Goal: Navigation & Orientation: Find specific page/section

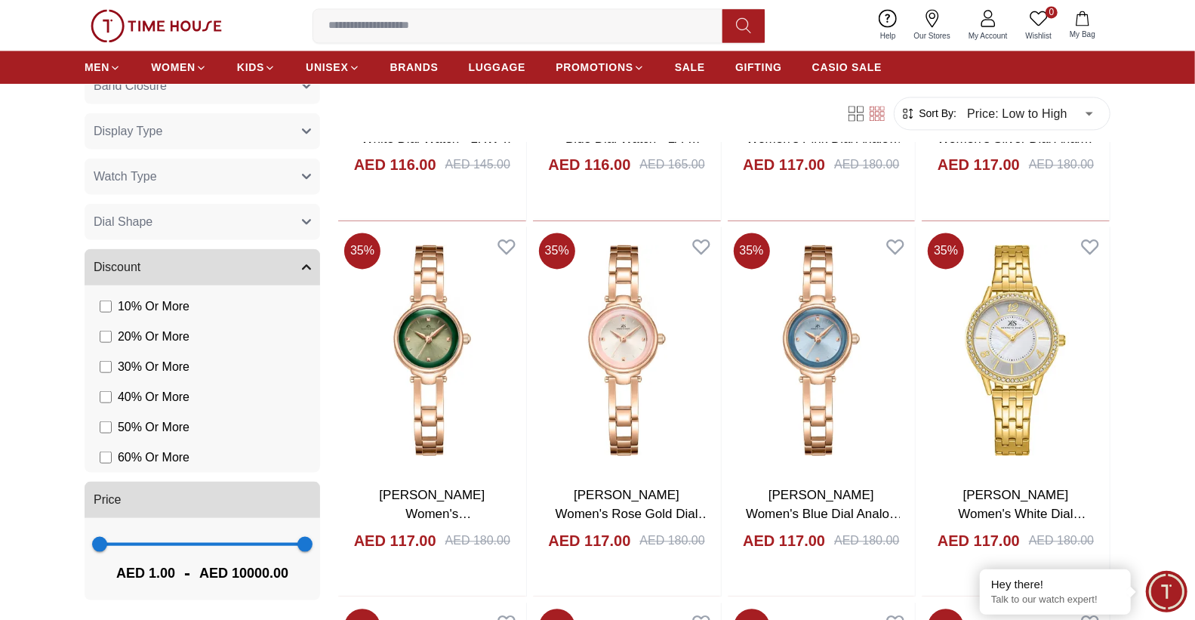
scroll to position [16265, 0]
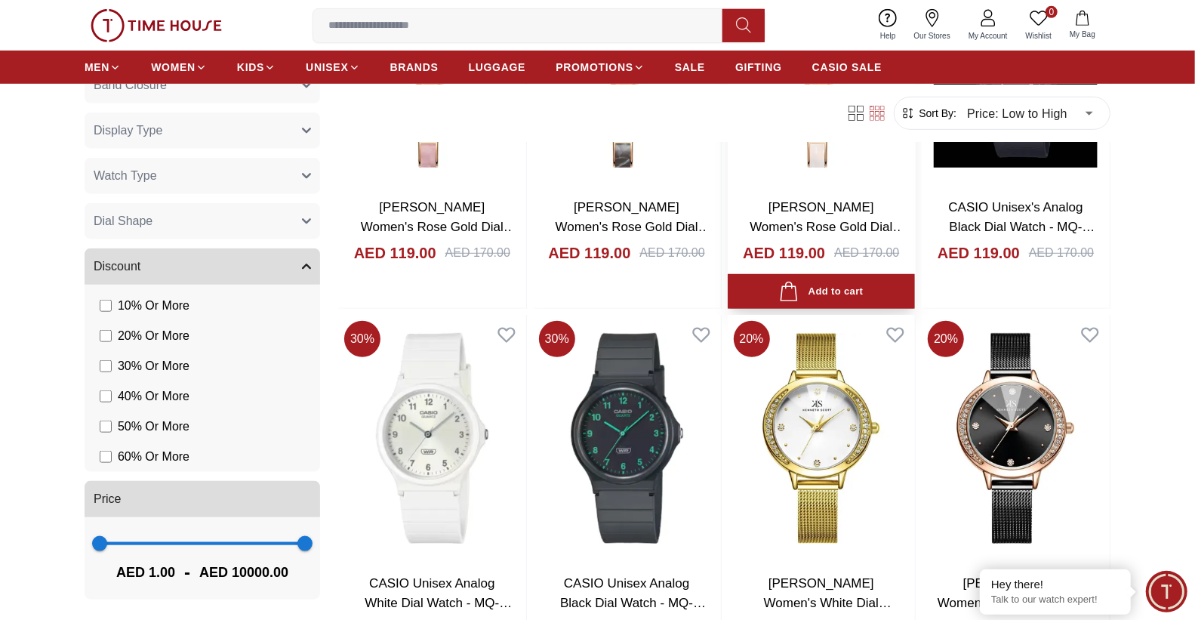
scroll to position [18505, 0]
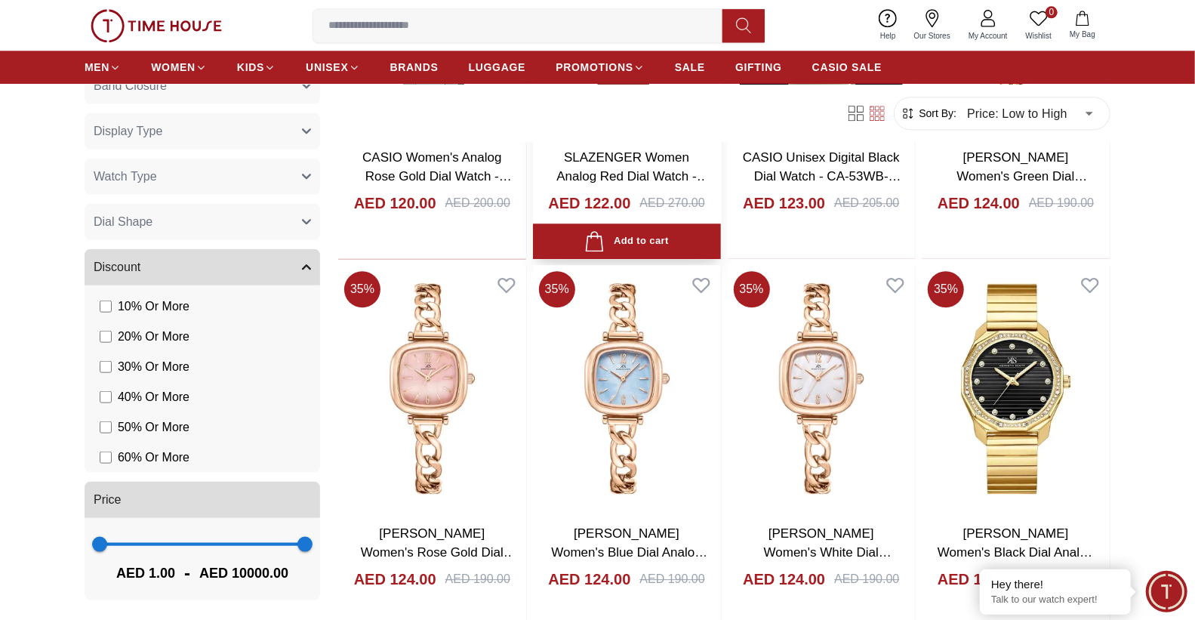
scroll to position [20378, 0]
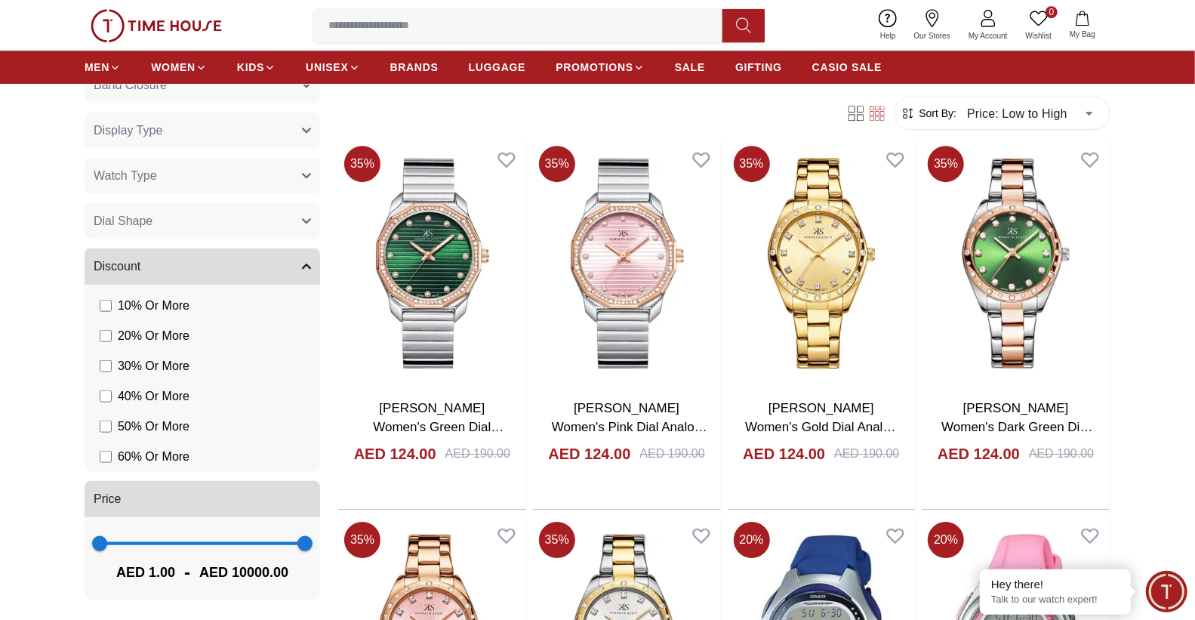
scroll to position [20876, 0]
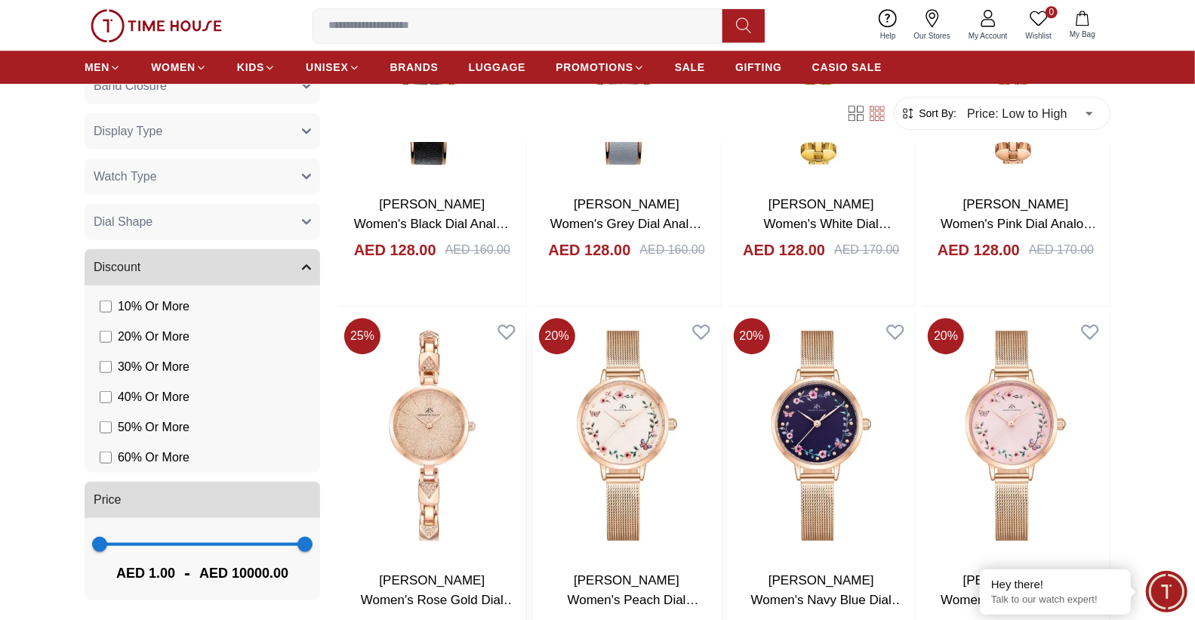
scroll to position [24222, 0]
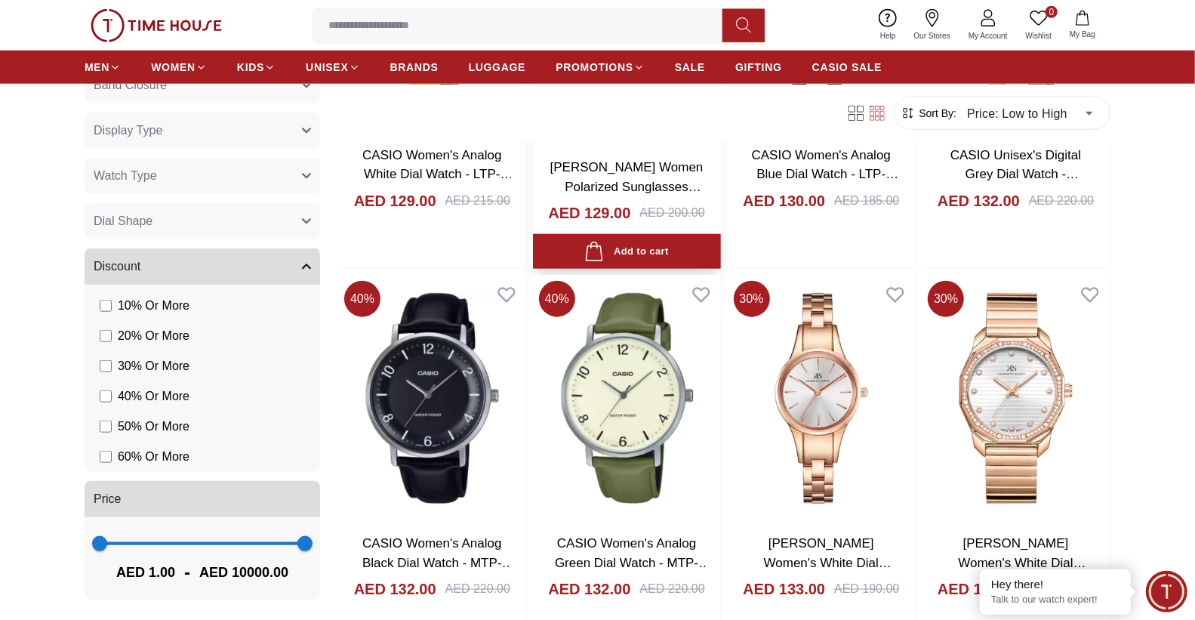
scroll to position [26128, 0]
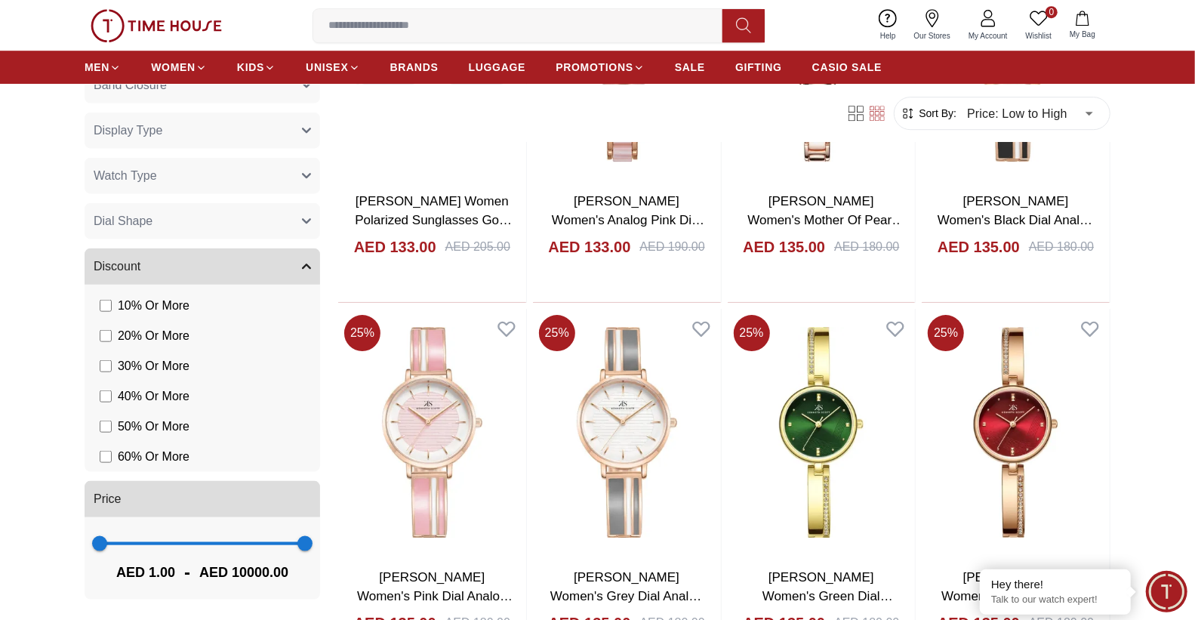
scroll to position [28009, 0]
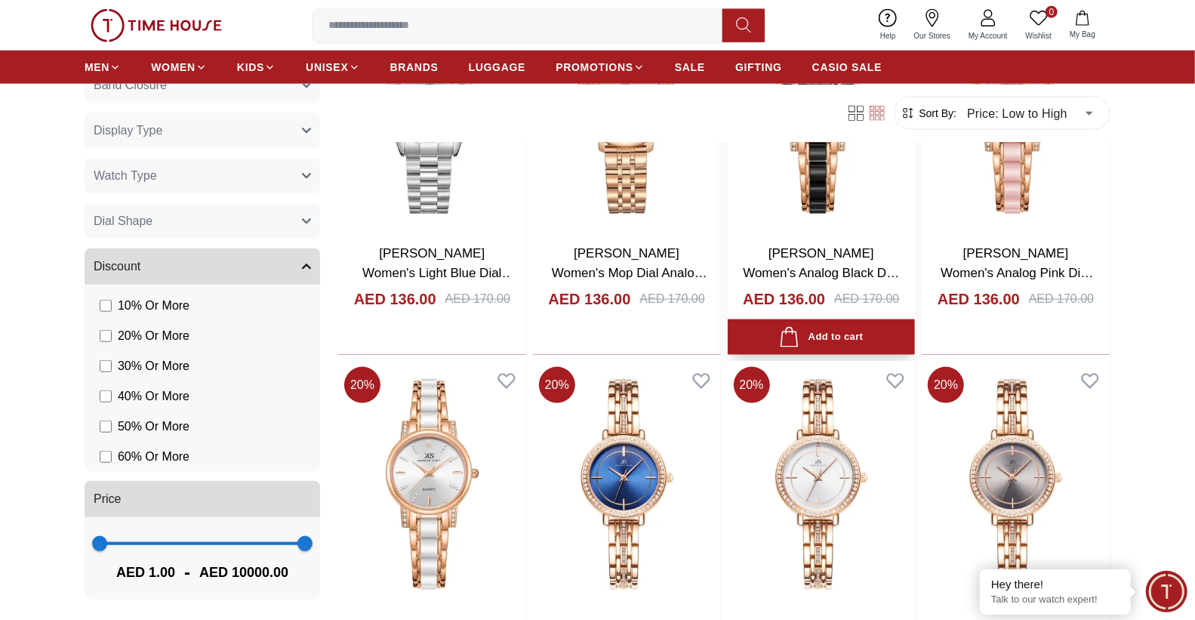
scroll to position [29932, 0]
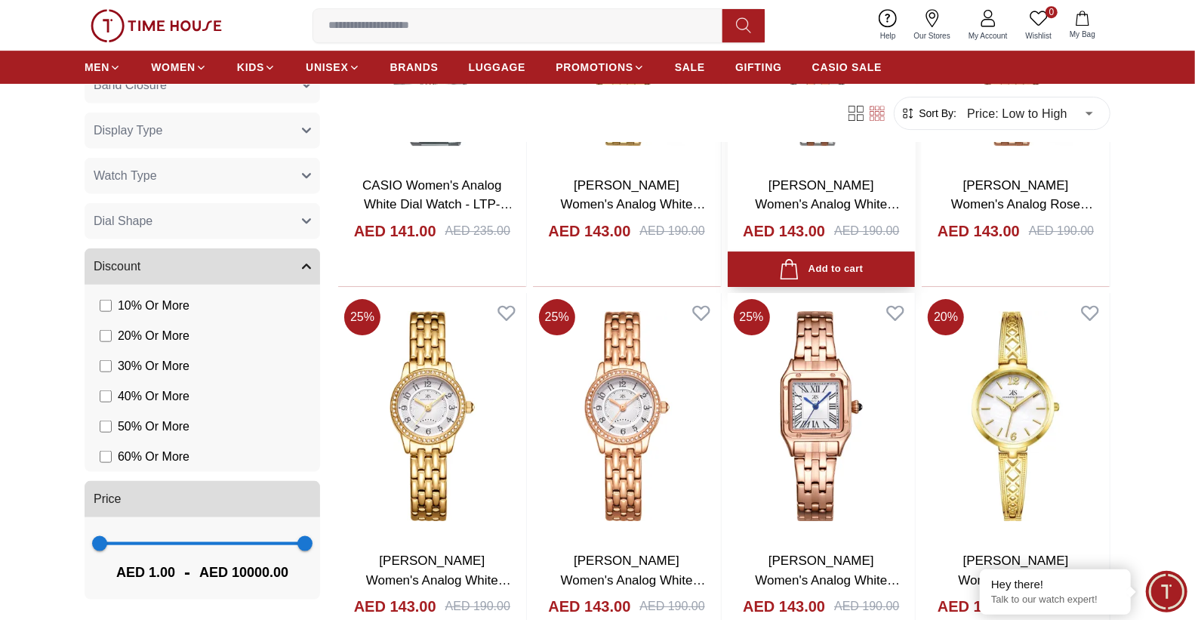
scroll to position [31751, 0]
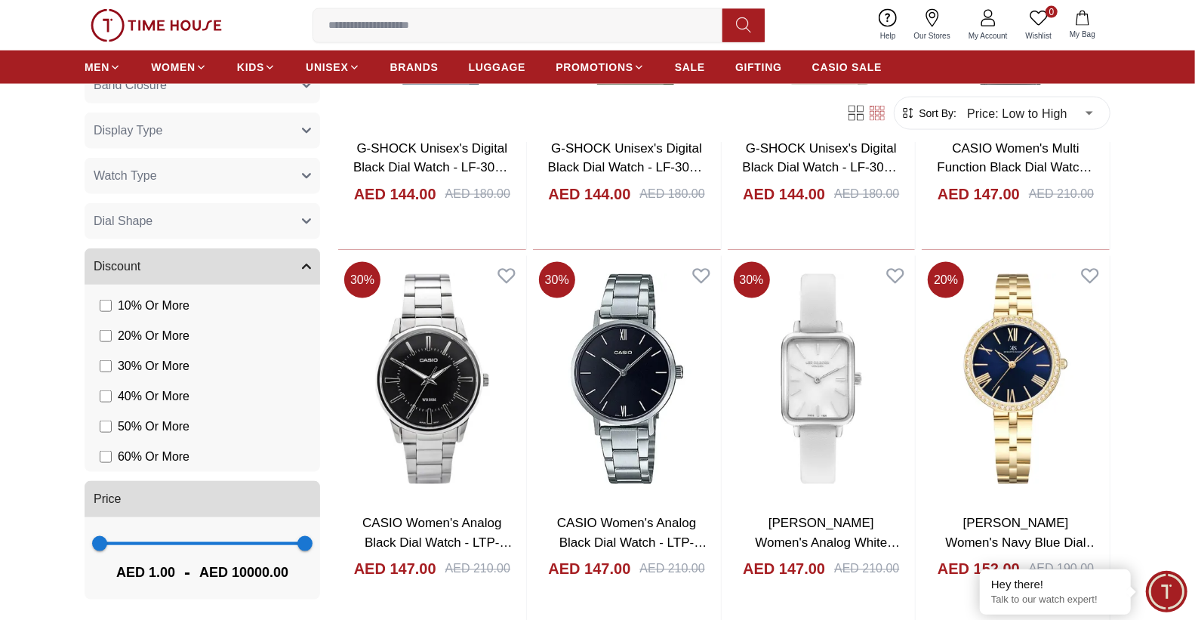
scroll to position [33622, 0]
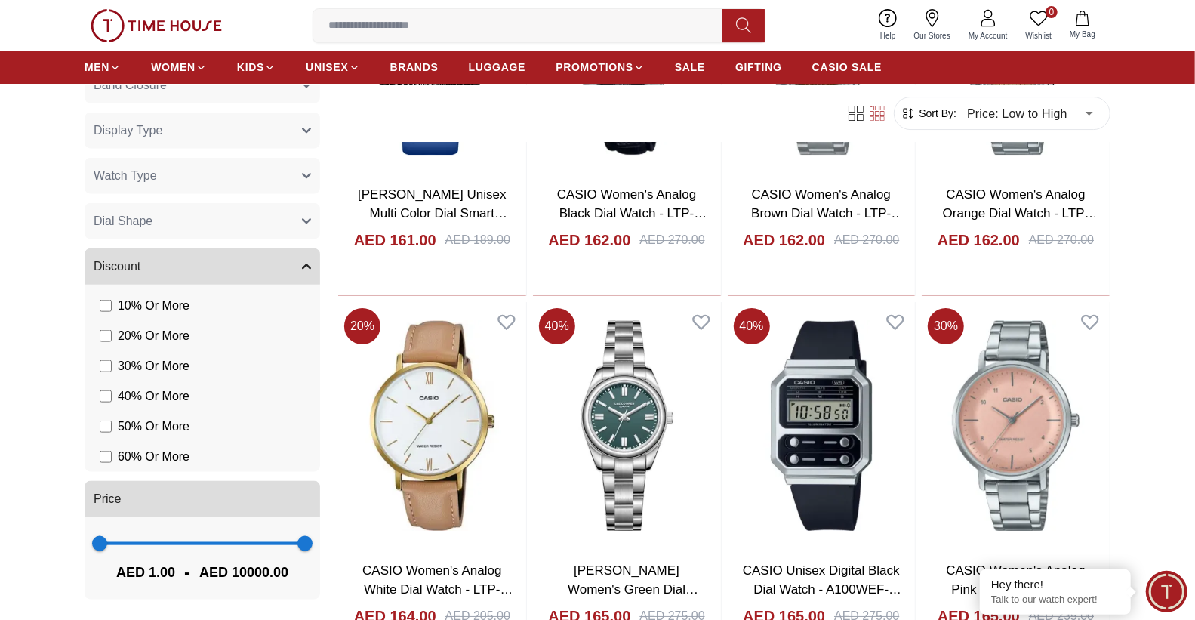
scroll to position [35559, 0]
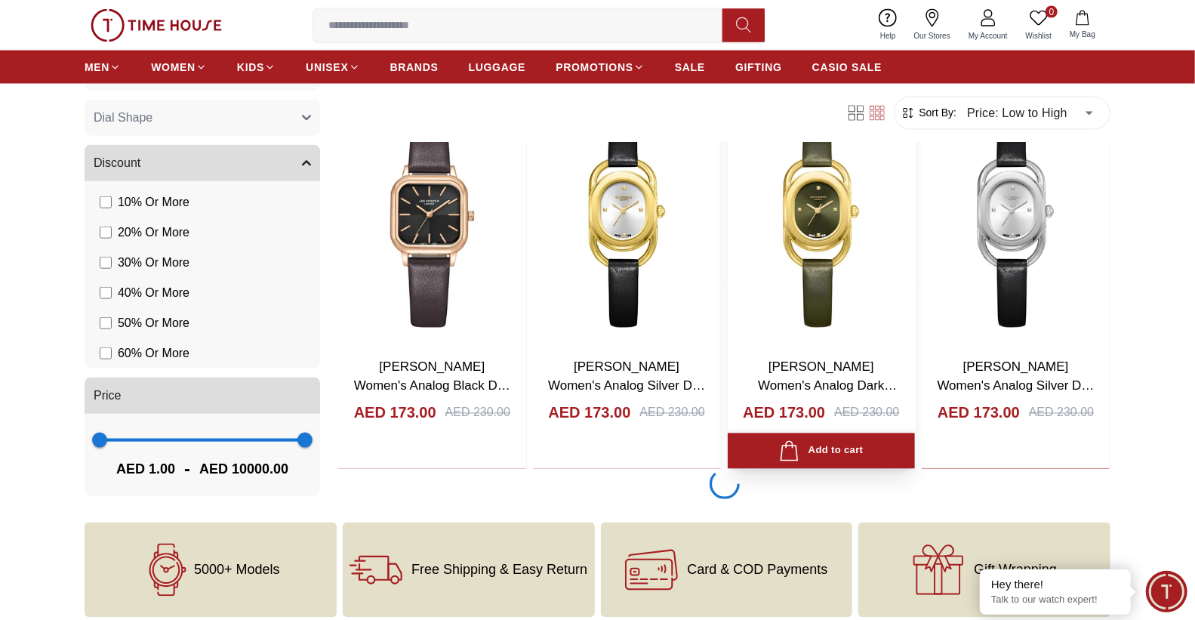
scroll to position [37728, 0]
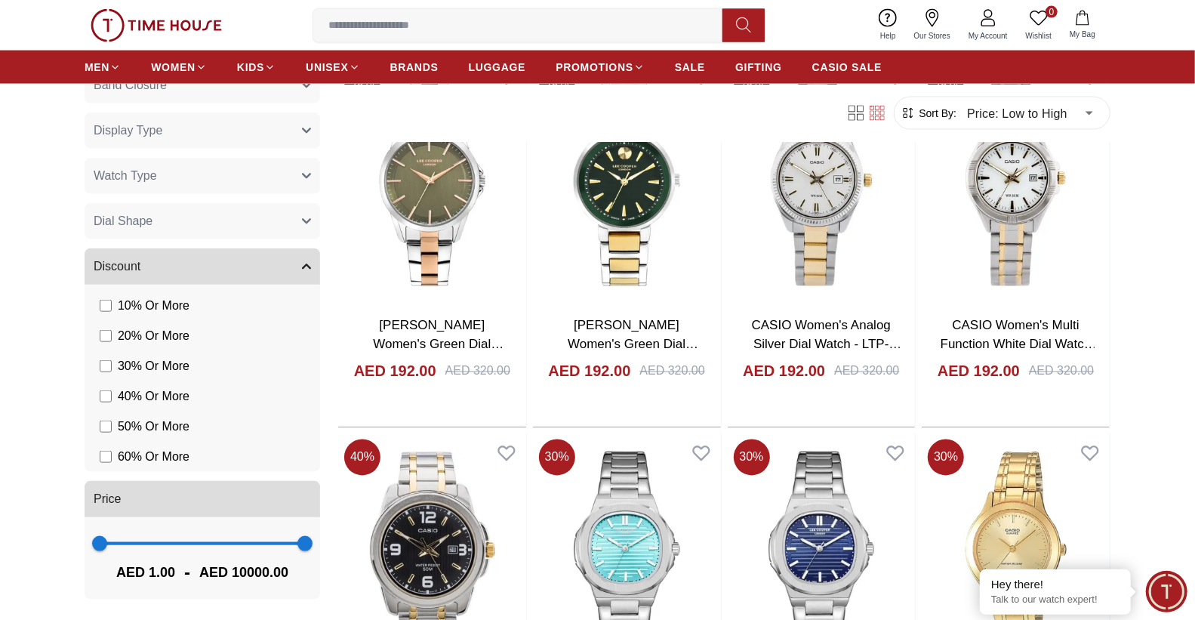
scroll to position [41143, 0]
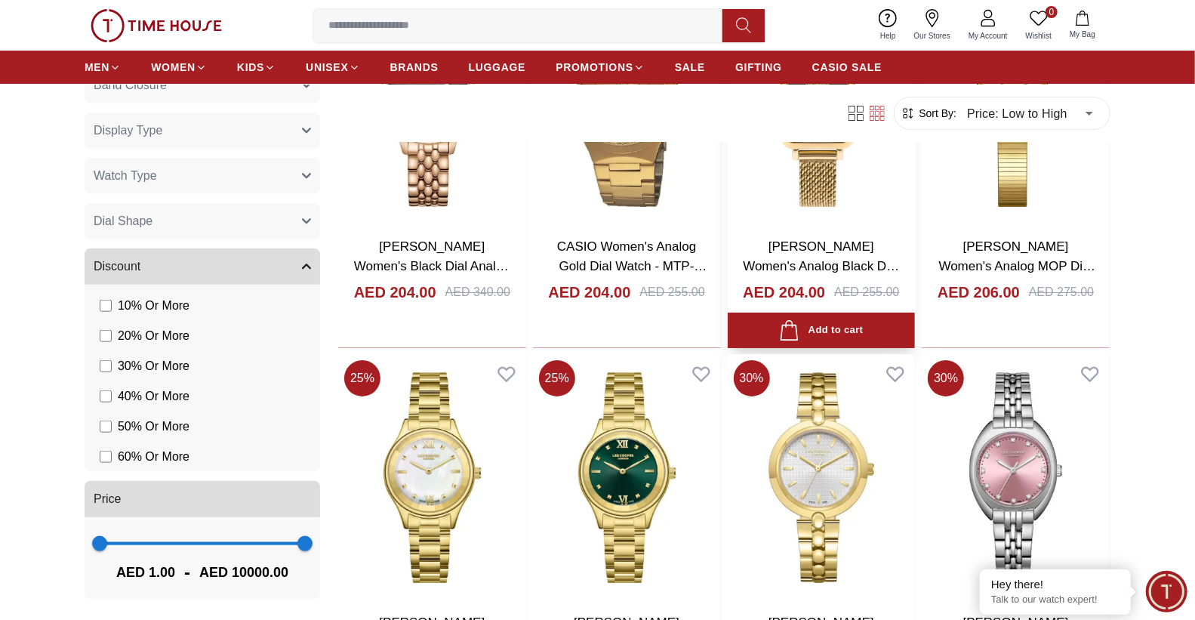
scroll to position [43005, 0]
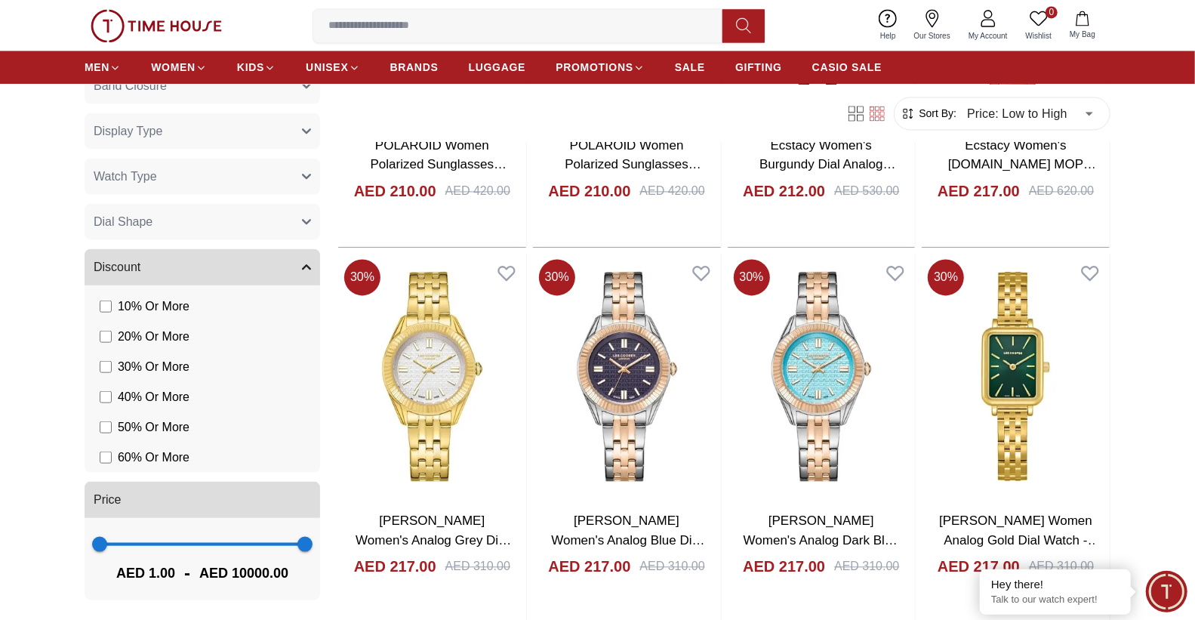
scroll to position [44940, 0]
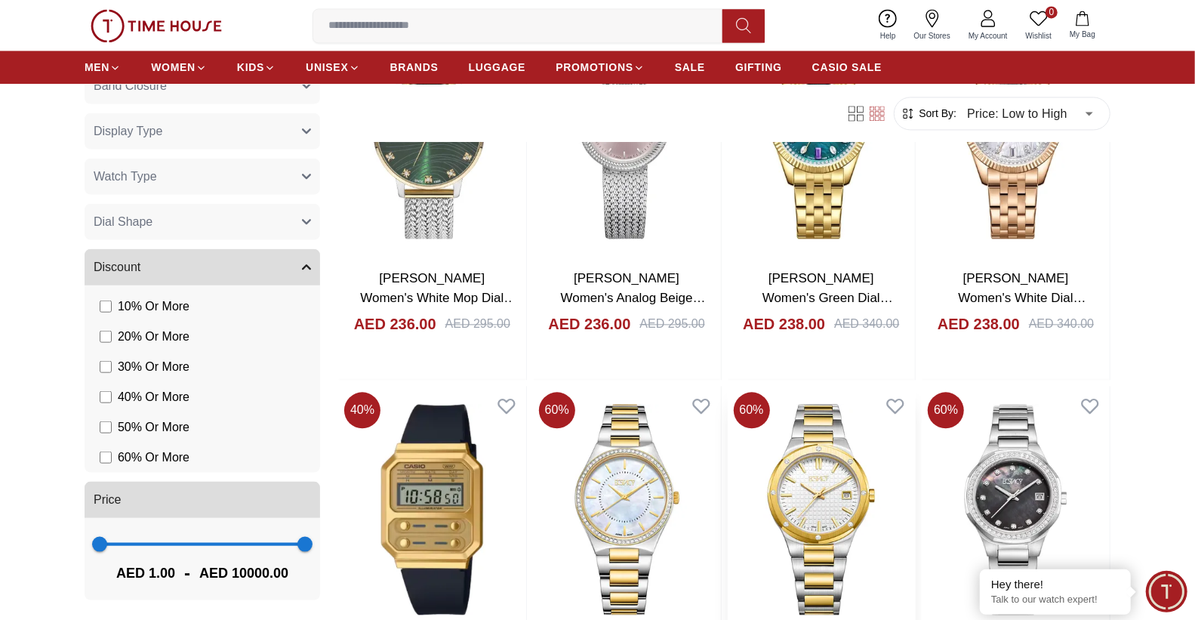
scroll to position [48796, 0]
